Goal: Task Accomplishment & Management: Complete application form

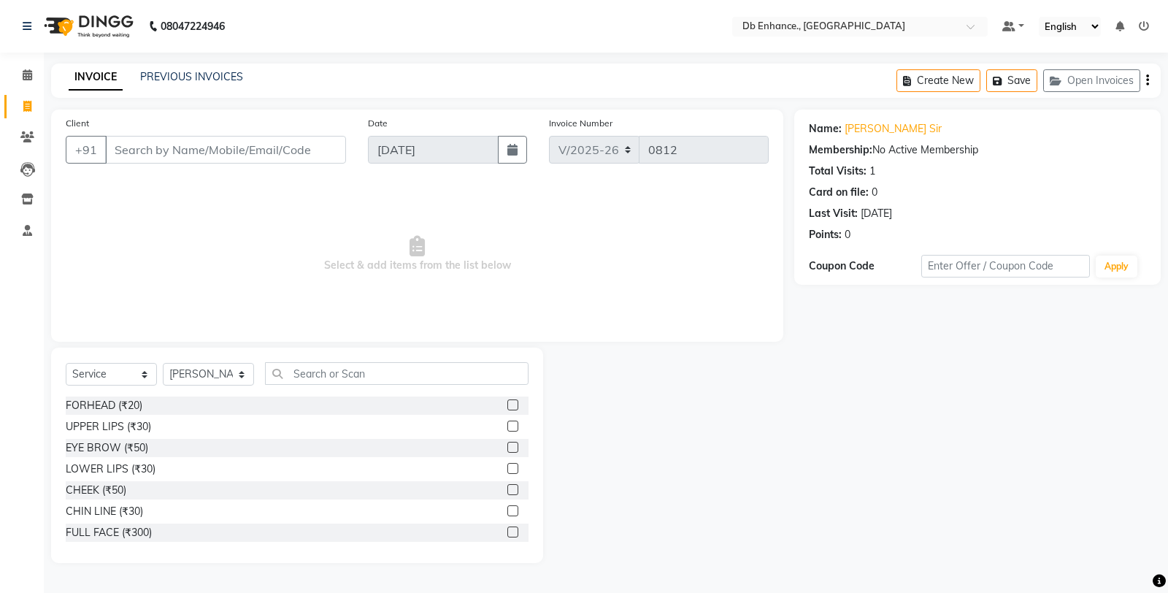
select select "4474"
select select "service"
select select "67593"
click at [258, 152] on input "Client" at bounding box center [225, 150] width 241 height 28
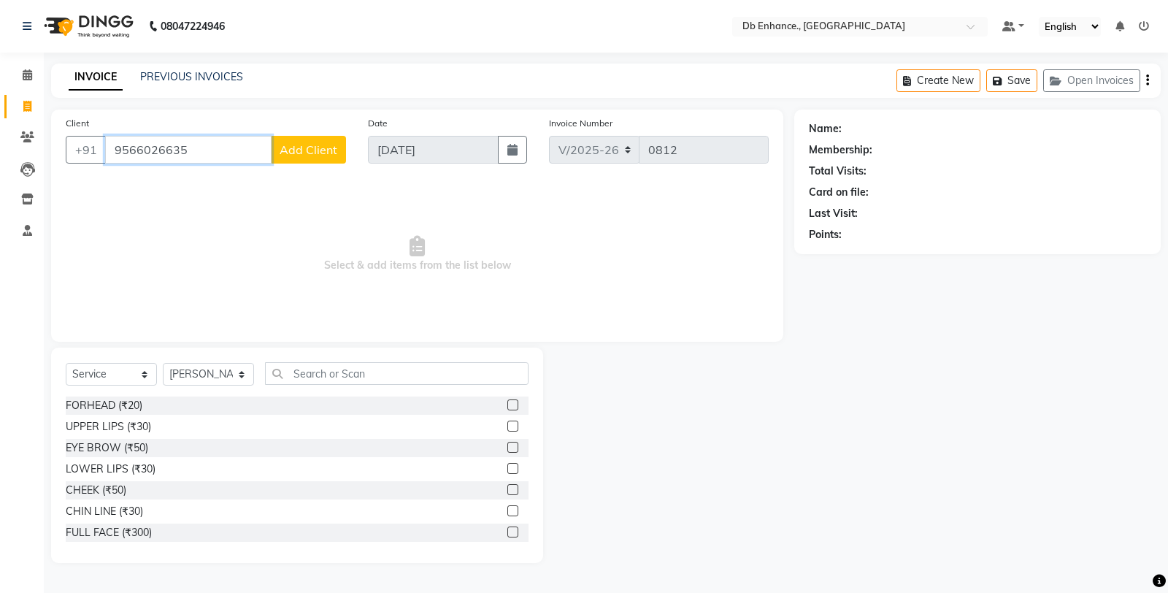
type input "9566026635"
click at [310, 156] on span "Add Client" at bounding box center [309, 149] width 58 height 15
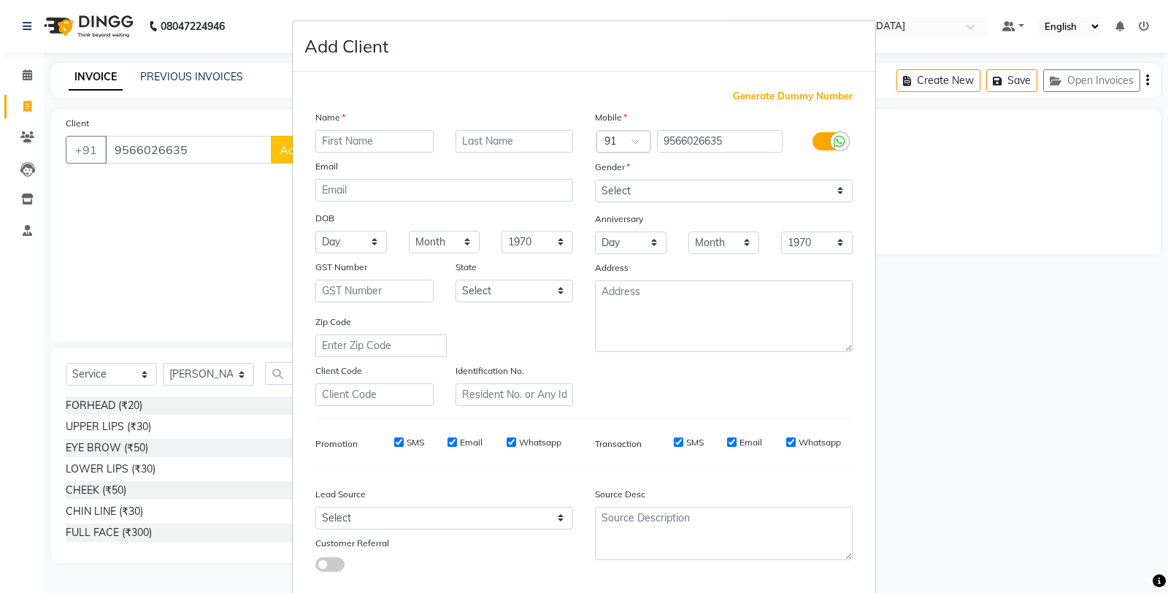
click at [395, 139] on input "text" at bounding box center [374, 141] width 118 height 23
type input "sathya mam"
click at [624, 188] on select "Select Male Female Other Prefer Not To Say" at bounding box center [724, 191] width 258 height 23
select select "female"
click at [595, 180] on select "Select Male Female Other Prefer Not To Say" at bounding box center [724, 191] width 258 height 23
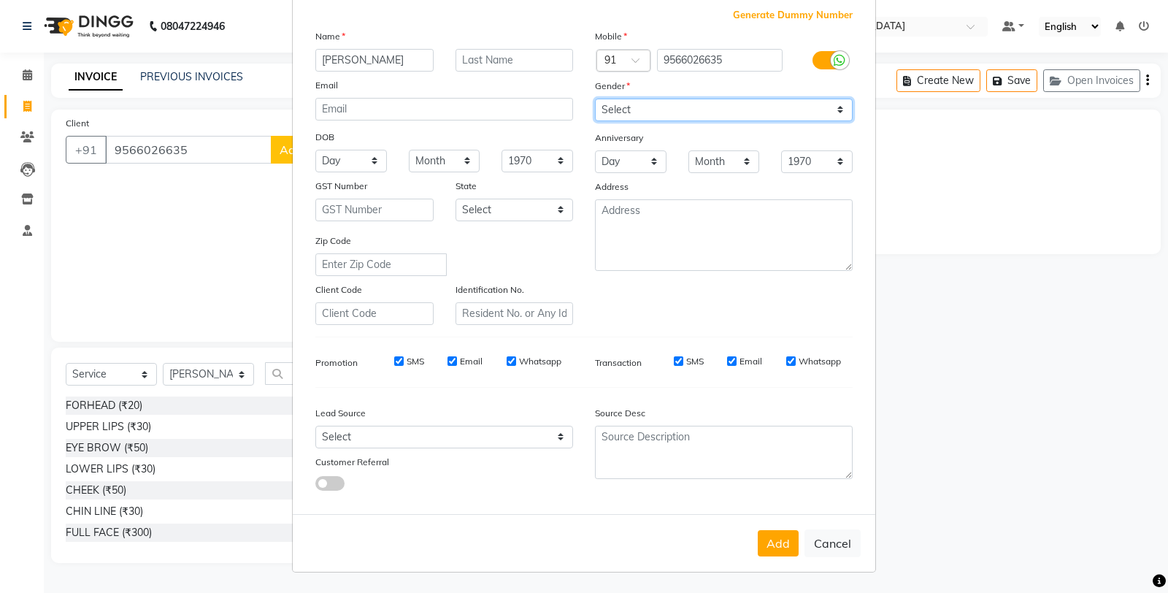
scroll to position [82, 0]
click at [764, 544] on button "Add" at bounding box center [778, 543] width 41 height 26
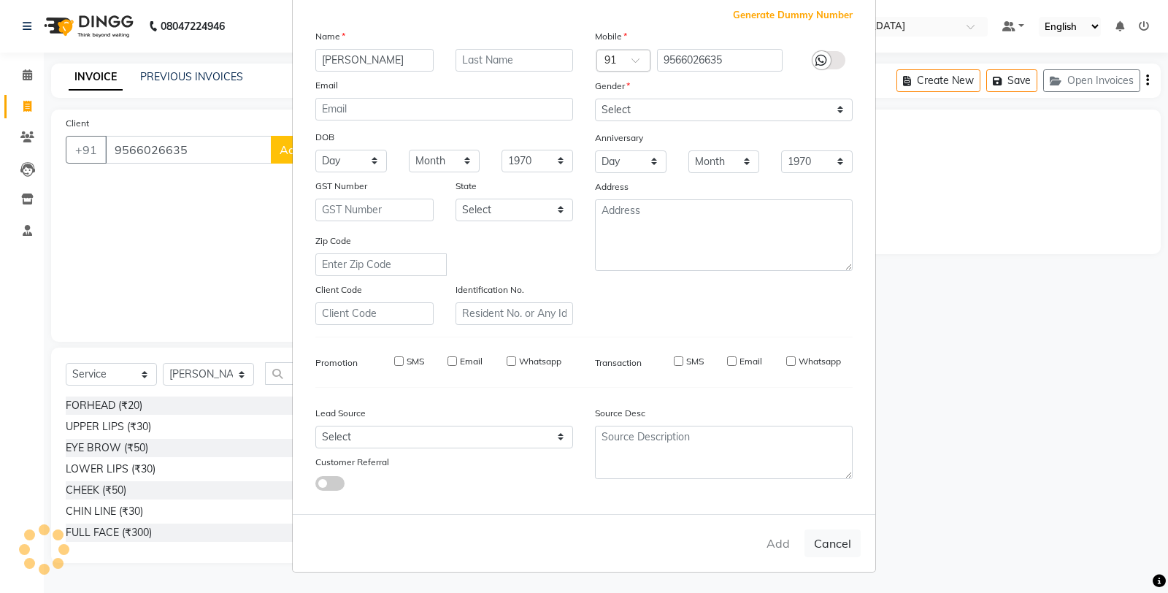
type input "95******35"
select select
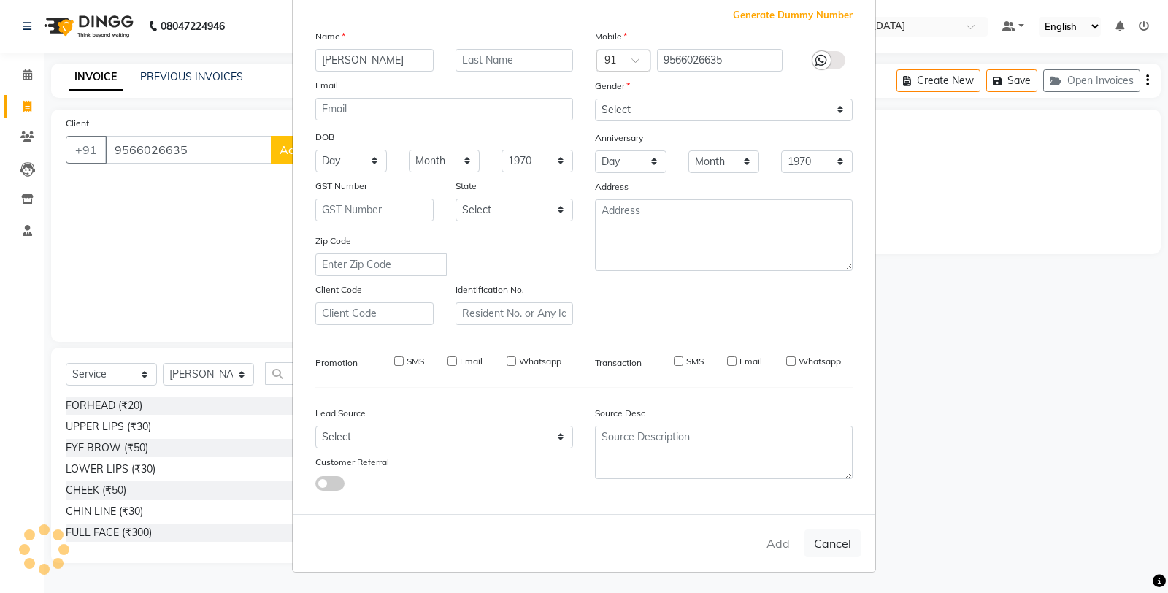
select select
checkbox input "false"
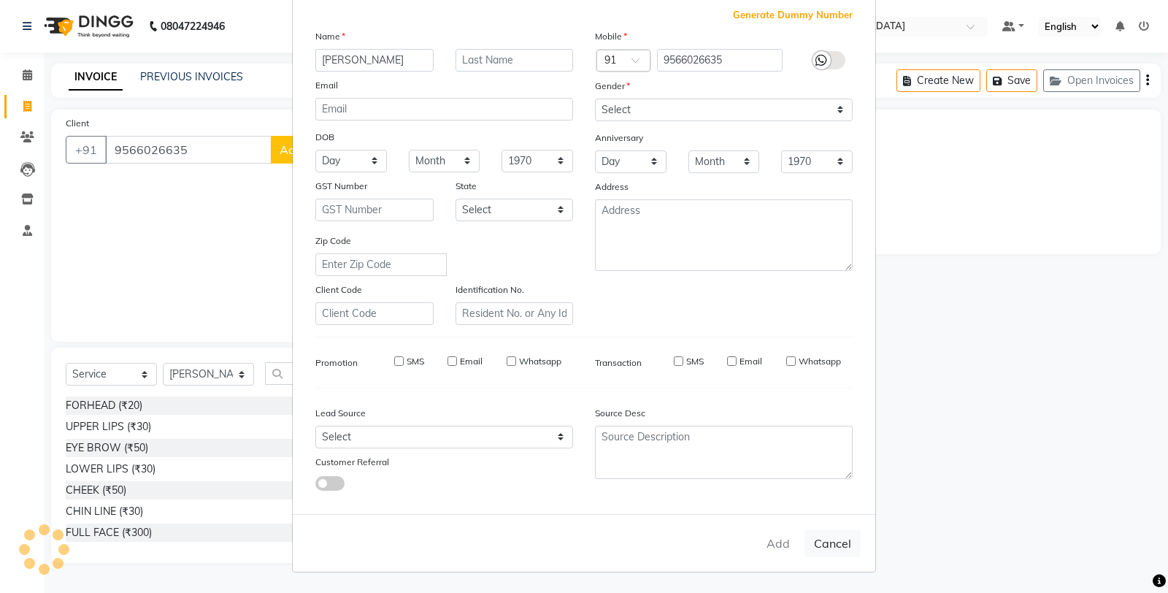
checkbox input "false"
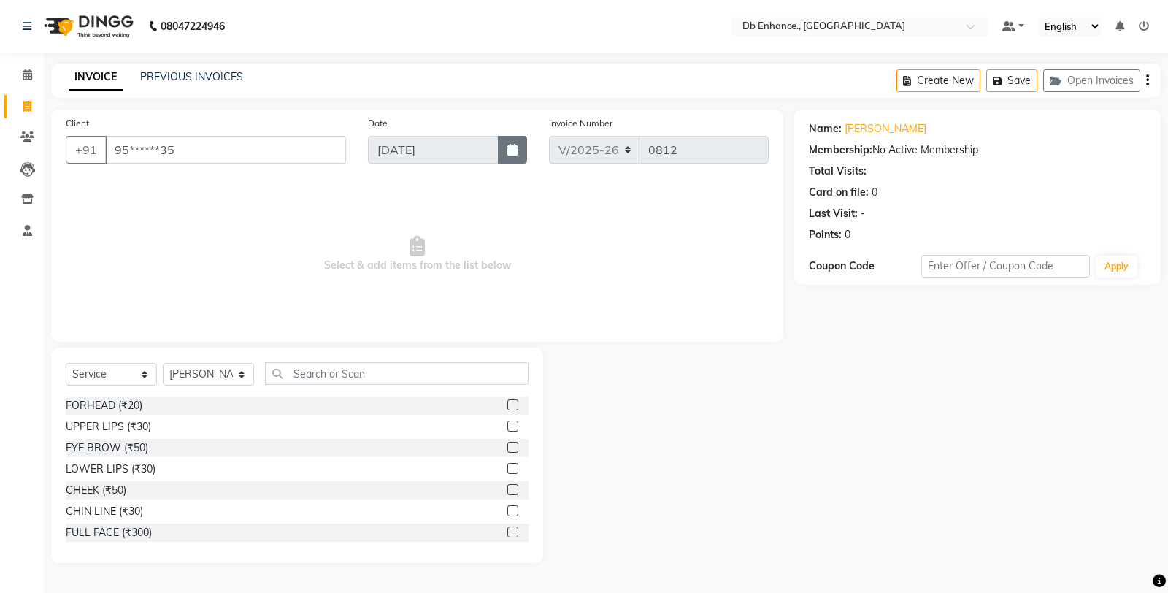
click at [516, 156] on button "button" at bounding box center [512, 150] width 29 height 28
select select "9"
select select "2025"
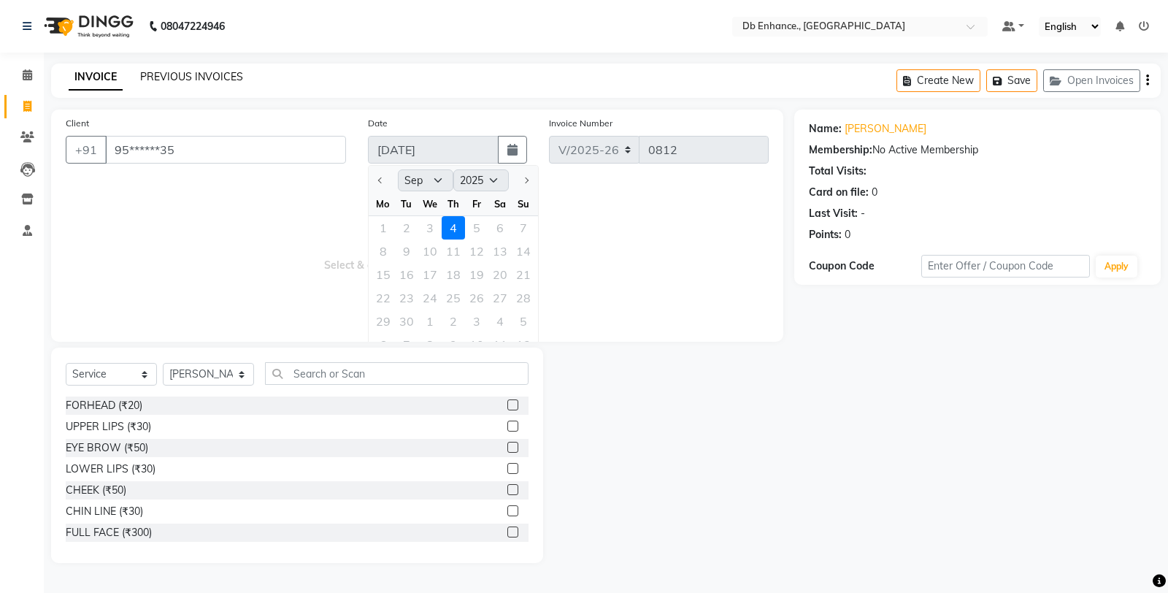
click at [215, 77] on link "PREVIOUS INVOICES" at bounding box center [191, 76] width 103 height 13
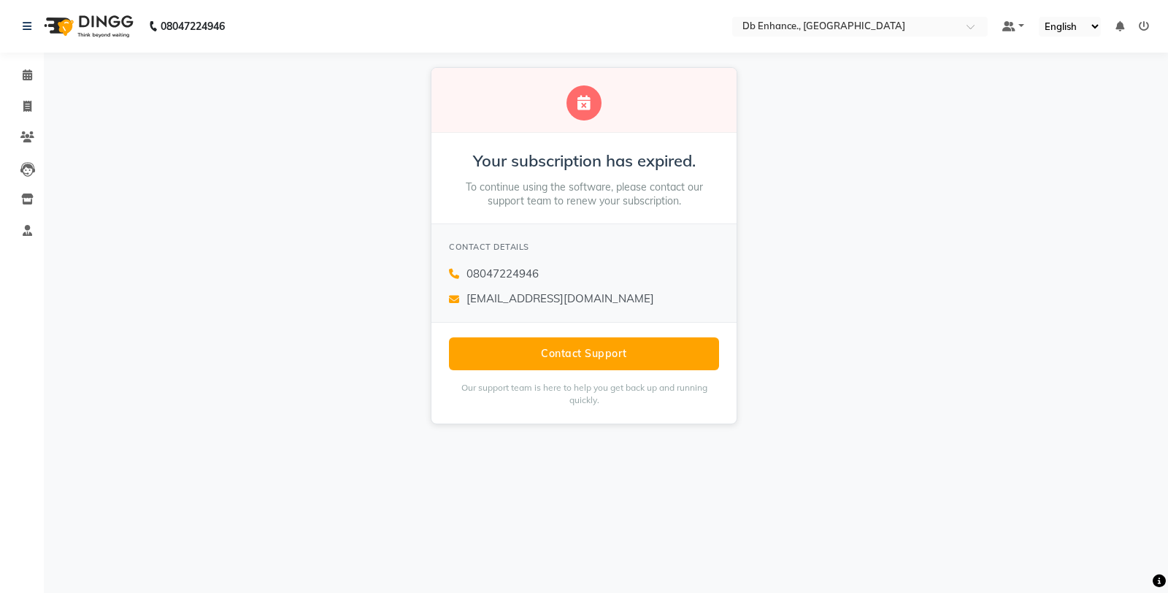
click at [323, 273] on div "Your subscription has expired. To continue using the software, please contact o…" at bounding box center [584, 246] width 1168 height 386
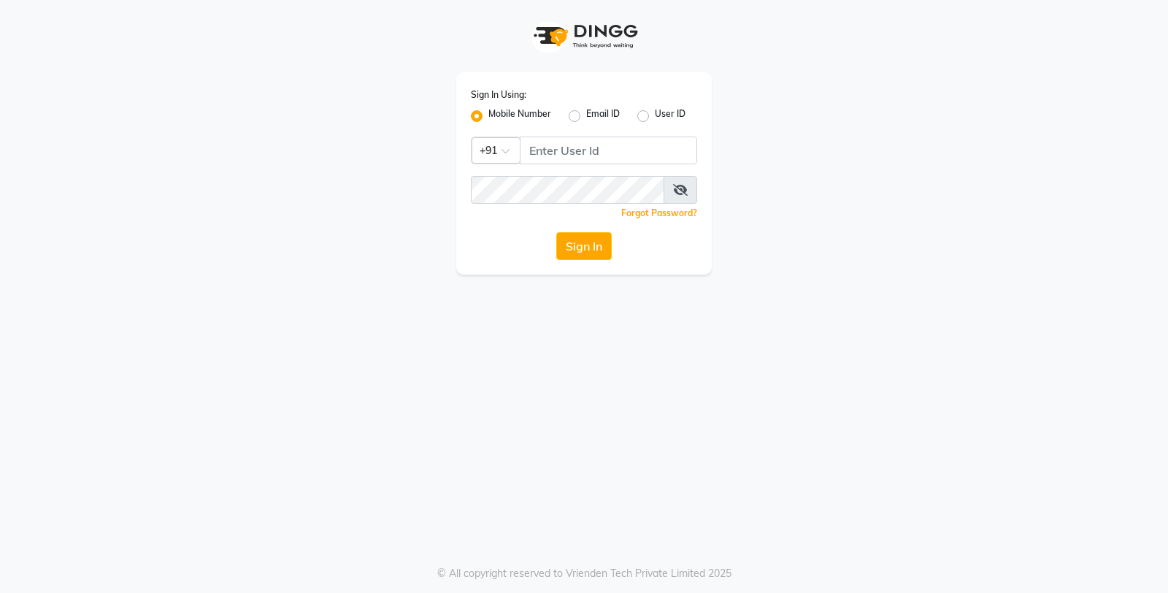
click at [655, 115] on label "User ID" at bounding box center [670, 116] width 31 height 18
click at [655, 115] on input "User ID" at bounding box center [659, 111] width 9 height 9
radio input "true"
radio input "false"
click at [597, 150] on input "Username" at bounding box center [584, 151] width 226 height 28
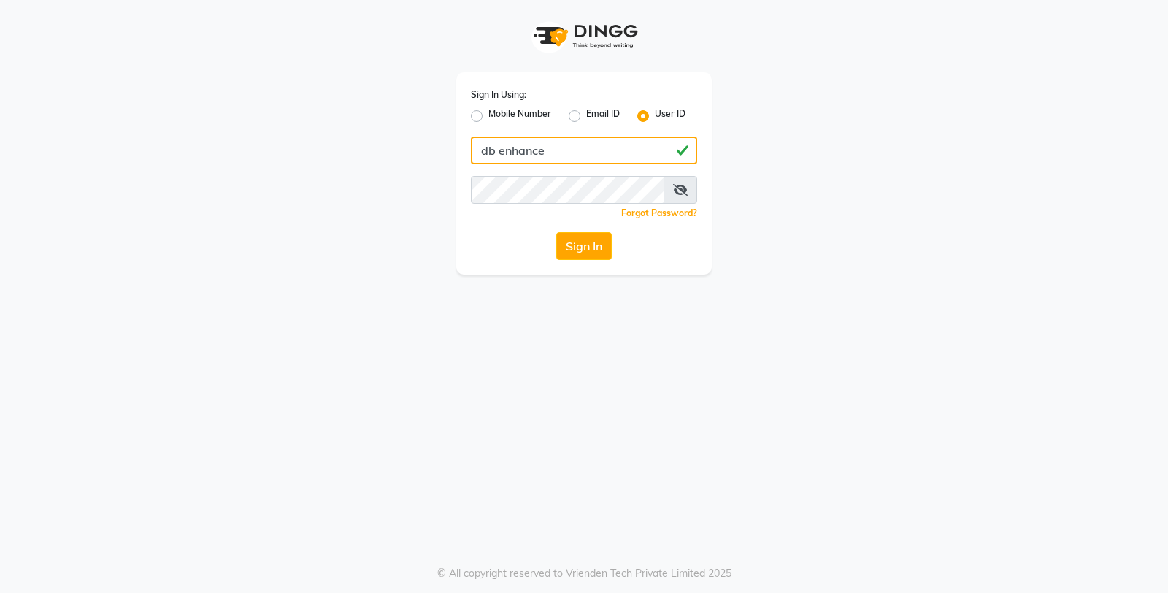
type input "db enhance"
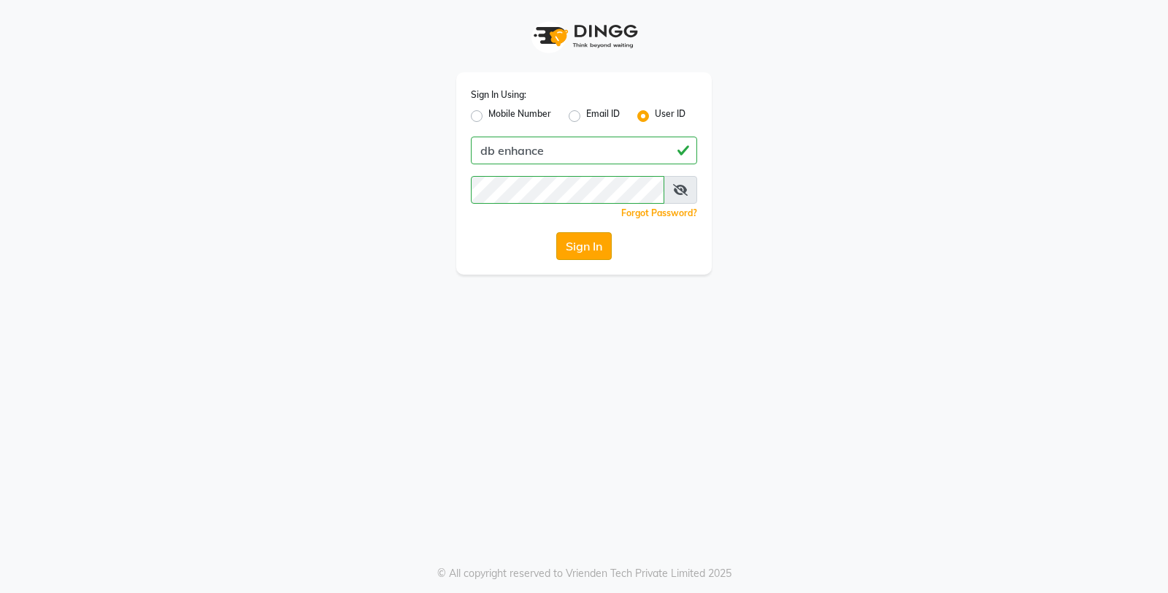
click at [594, 248] on button "Sign In" at bounding box center [583, 246] width 55 height 28
